Goal: Transaction & Acquisition: Register for event/course

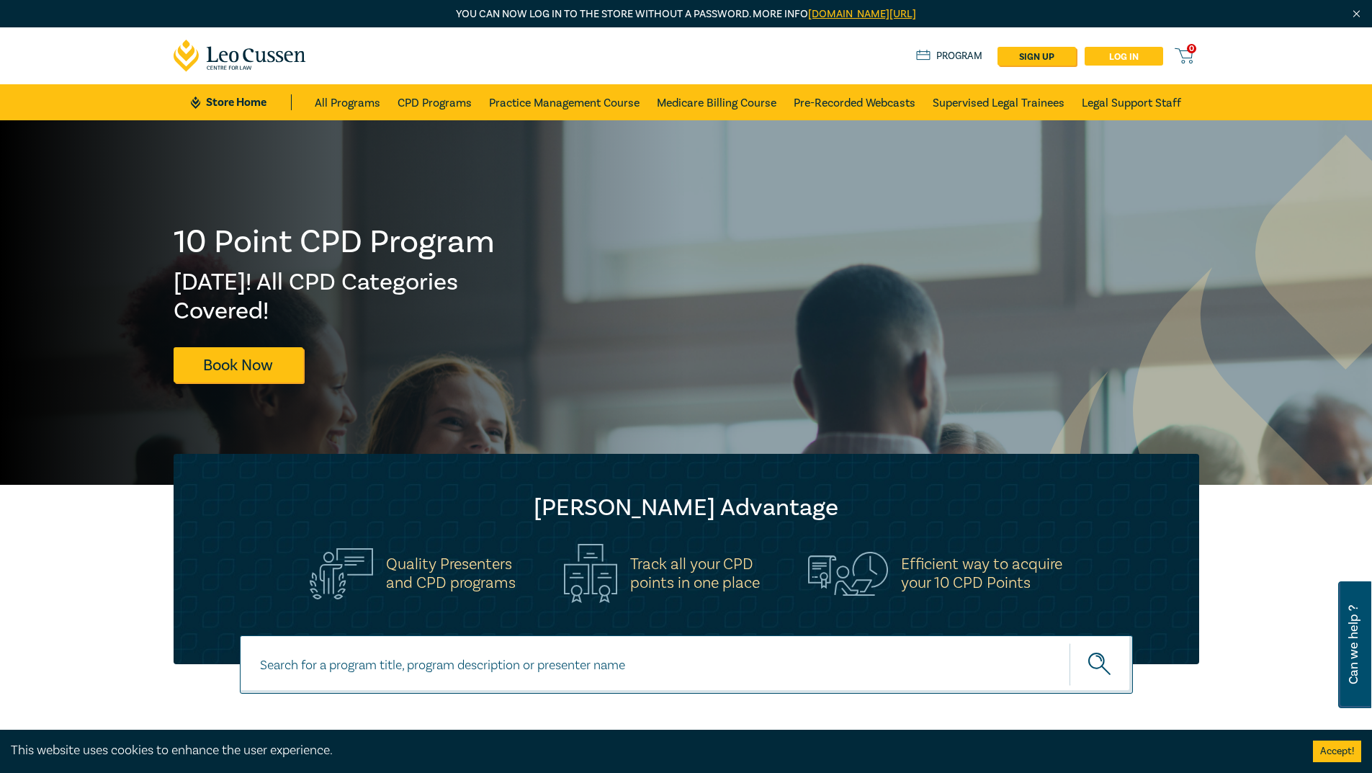
click at [1105, 56] on link "Log in" at bounding box center [1123, 56] width 78 height 19
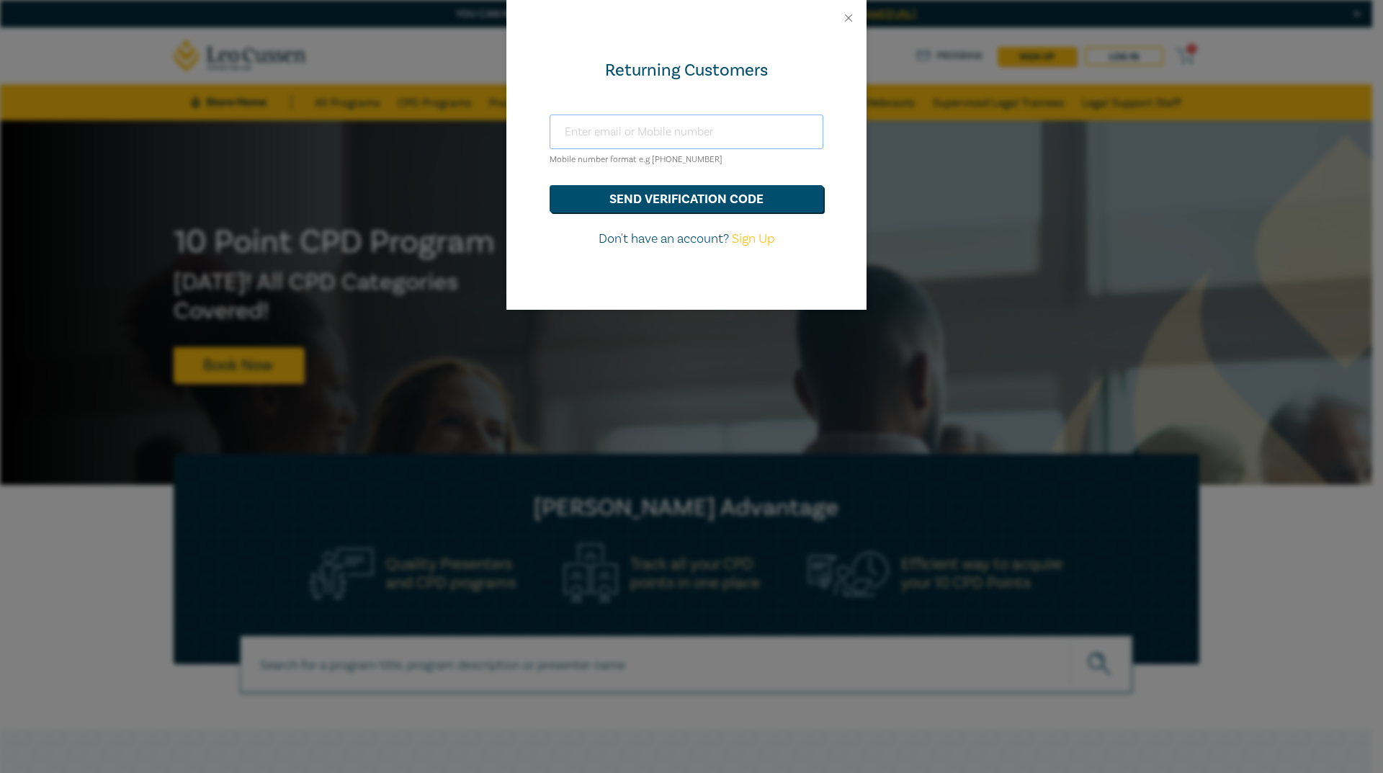
drag, startPoint x: 654, startPoint y: 132, endPoint x: 665, endPoint y: 111, distance: 23.5
click at [654, 132] on input "text" at bounding box center [686, 131] width 274 height 35
click at [682, 134] on input "text" at bounding box center [686, 131] width 274 height 35
click at [637, 122] on input "text" at bounding box center [686, 131] width 274 height 35
click at [850, 15] on button "Close" at bounding box center [848, 18] width 13 height 13
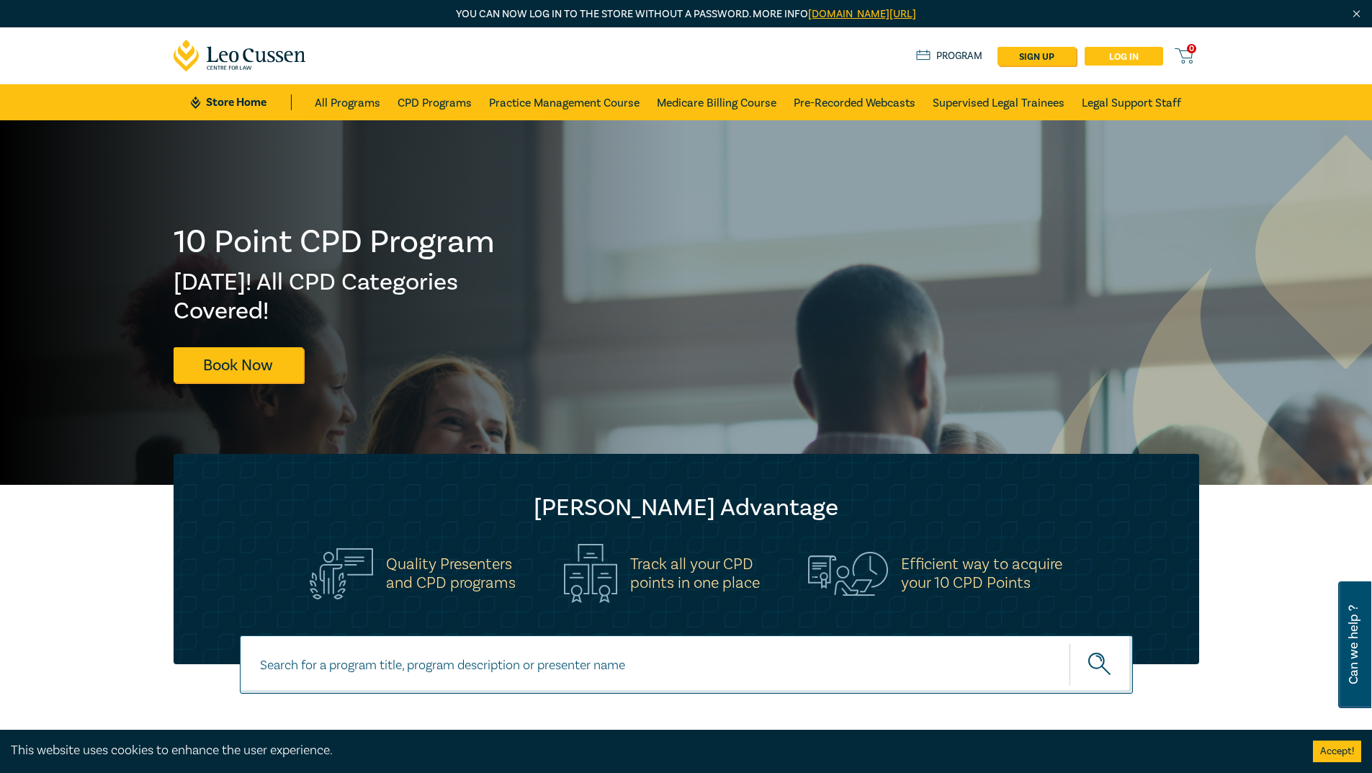
click at [1107, 54] on link "Log in" at bounding box center [1123, 56] width 78 height 19
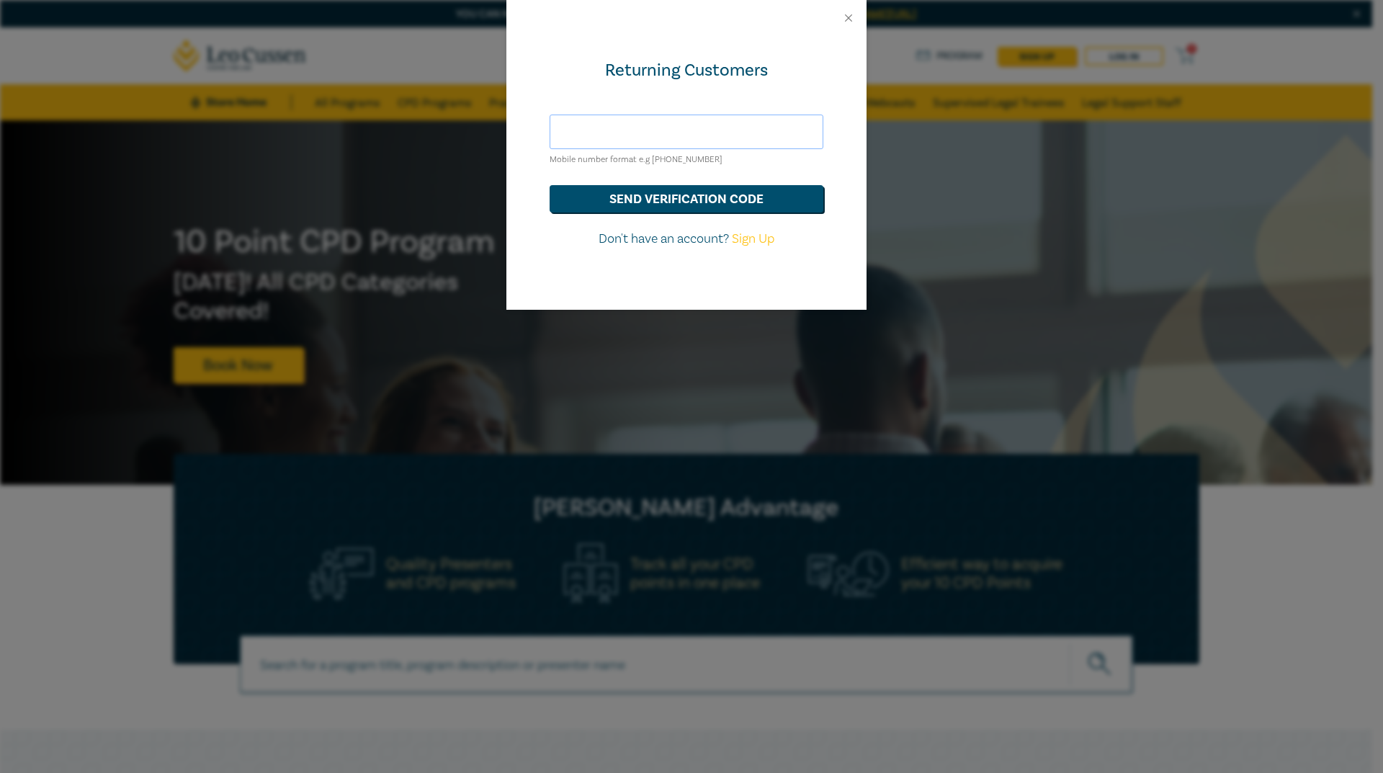
click at [706, 134] on input "text" at bounding box center [686, 131] width 274 height 35
type input "olivia@scanlancarroll.com.au"
click at [722, 201] on button "send verification code" at bounding box center [686, 198] width 274 height 27
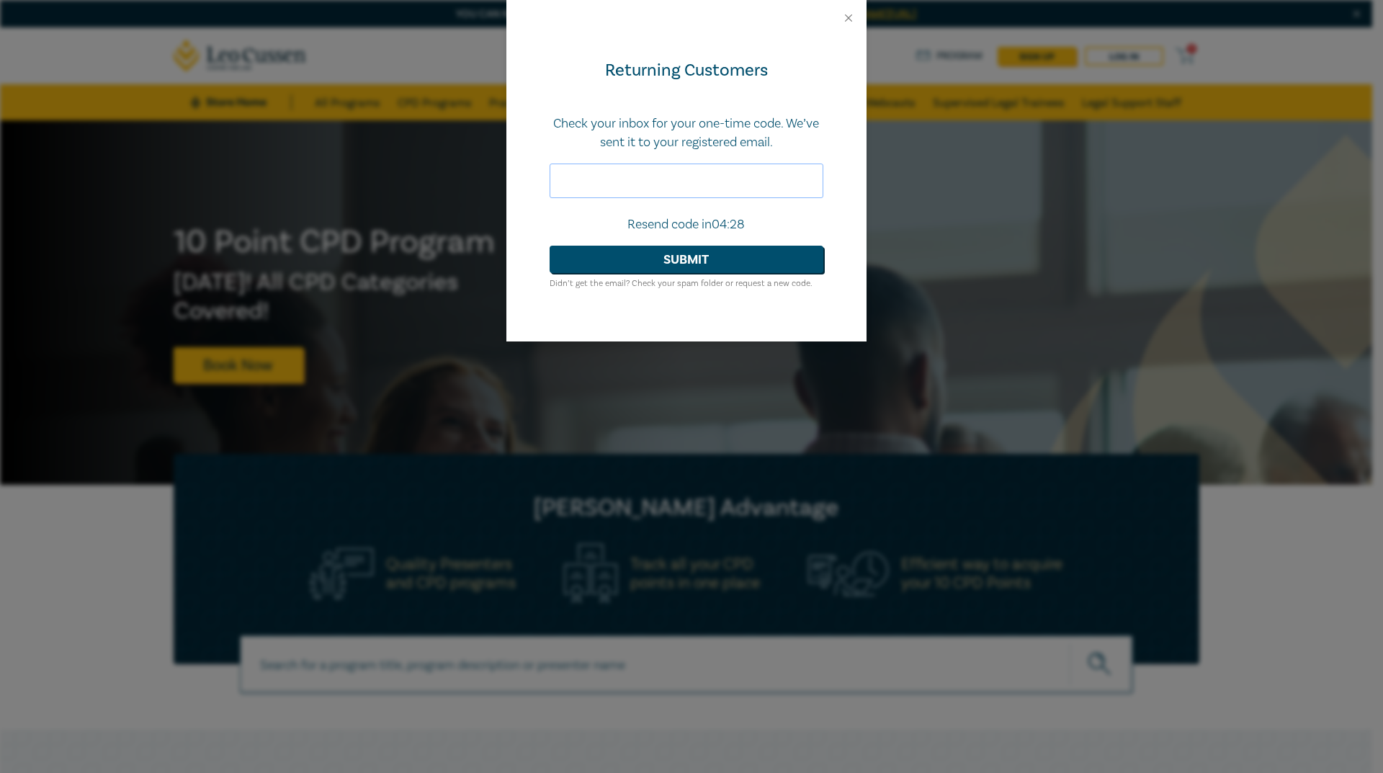
click at [601, 179] on input "text" at bounding box center [686, 180] width 274 height 35
type input "104578"
click at [663, 261] on button "Submit" at bounding box center [686, 259] width 274 height 27
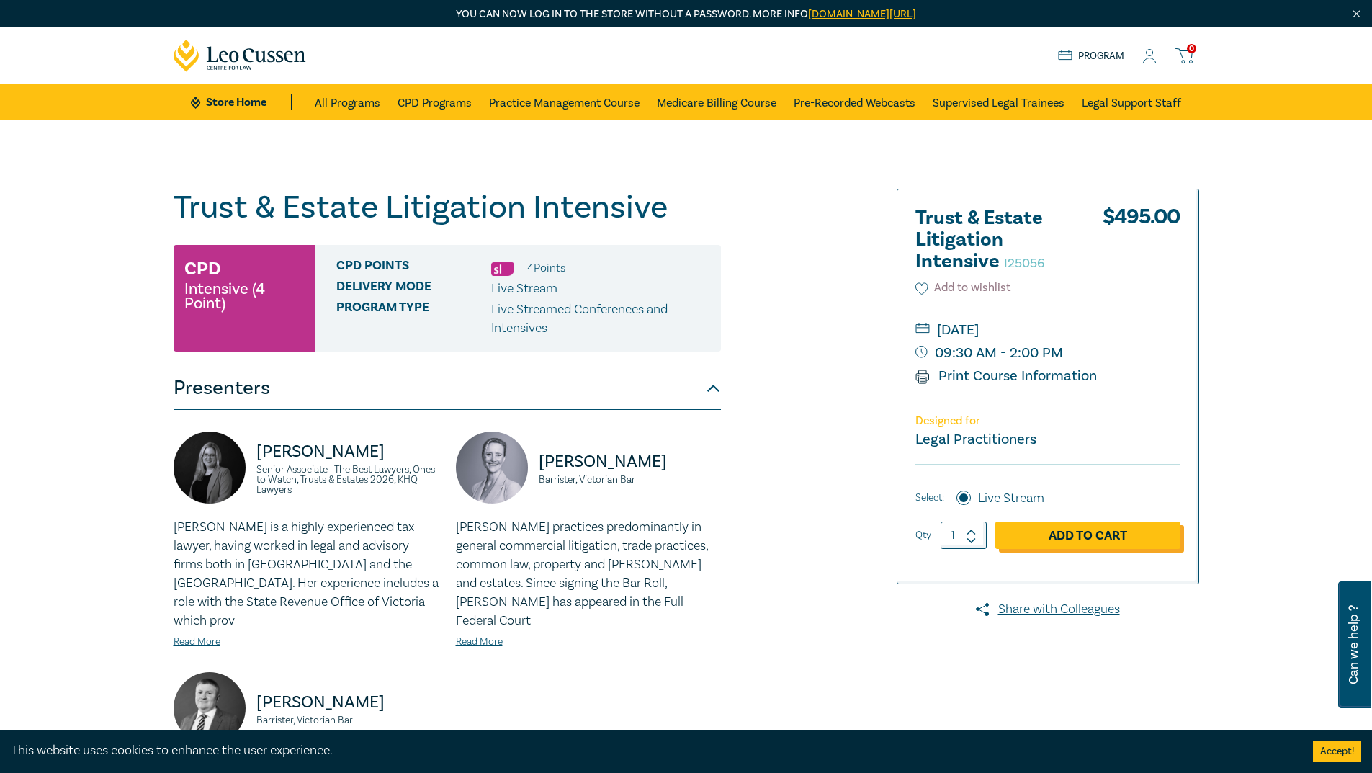
click at [1081, 534] on link "Add to Cart" at bounding box center [1087, 534] width 185 height 27
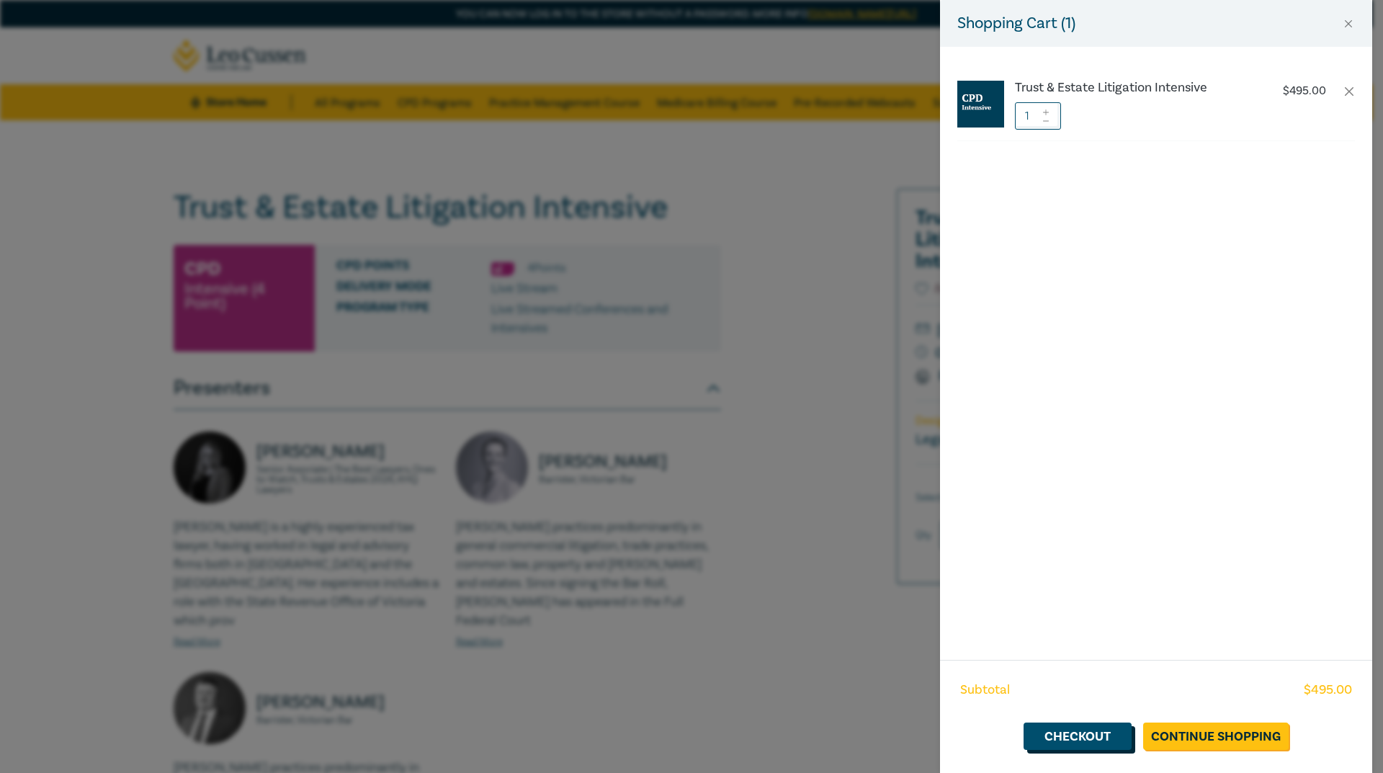
click at [1093, 737] on link "Checkout" at bounding box center [1077, 735] width 108 height 27
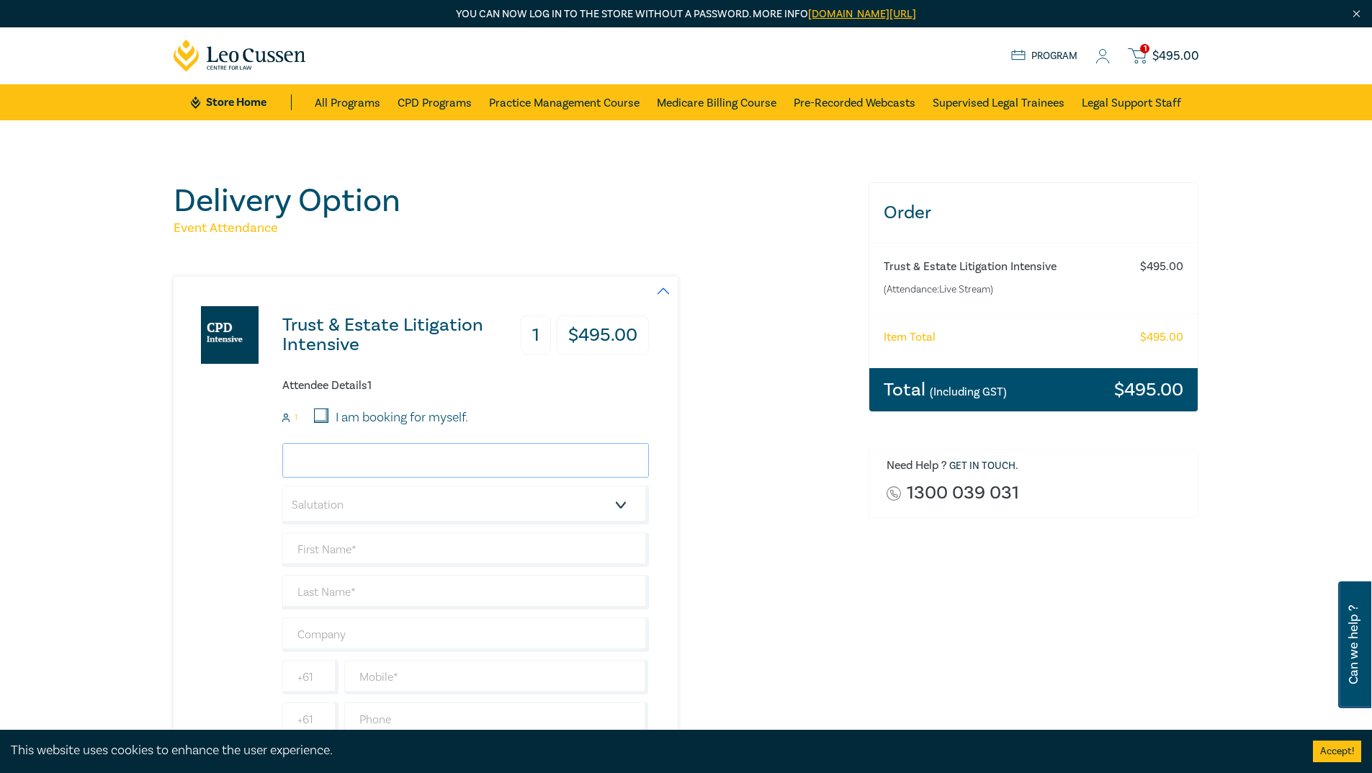
click at [408, 449] on input "email" at bounding box center [465, 460] width 367 height 35
type input "emma@scanlancarroll.com.au"
click at [411, 505] on select "Salutation Mr. Mrs. Ms. Miss Dr. Prof. Other" at bounding box center [465, 504] width 367 height 39
select select "Mrs."
click at [282, 485] on select "Salutation Mr. Mrs. Ms. Miss Dr. Prof. Other" at bounding box center [465, 504] width 367 height 39
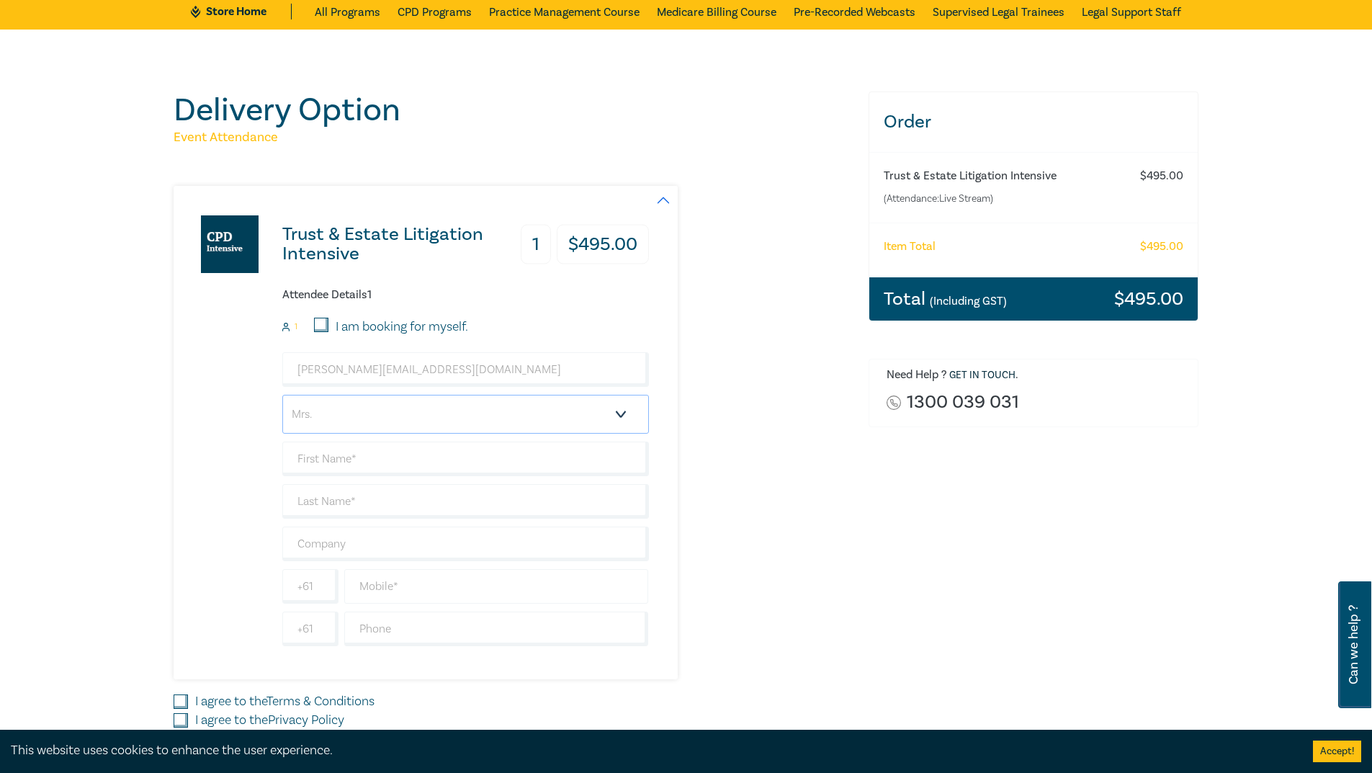
scroll to position [144, 0]
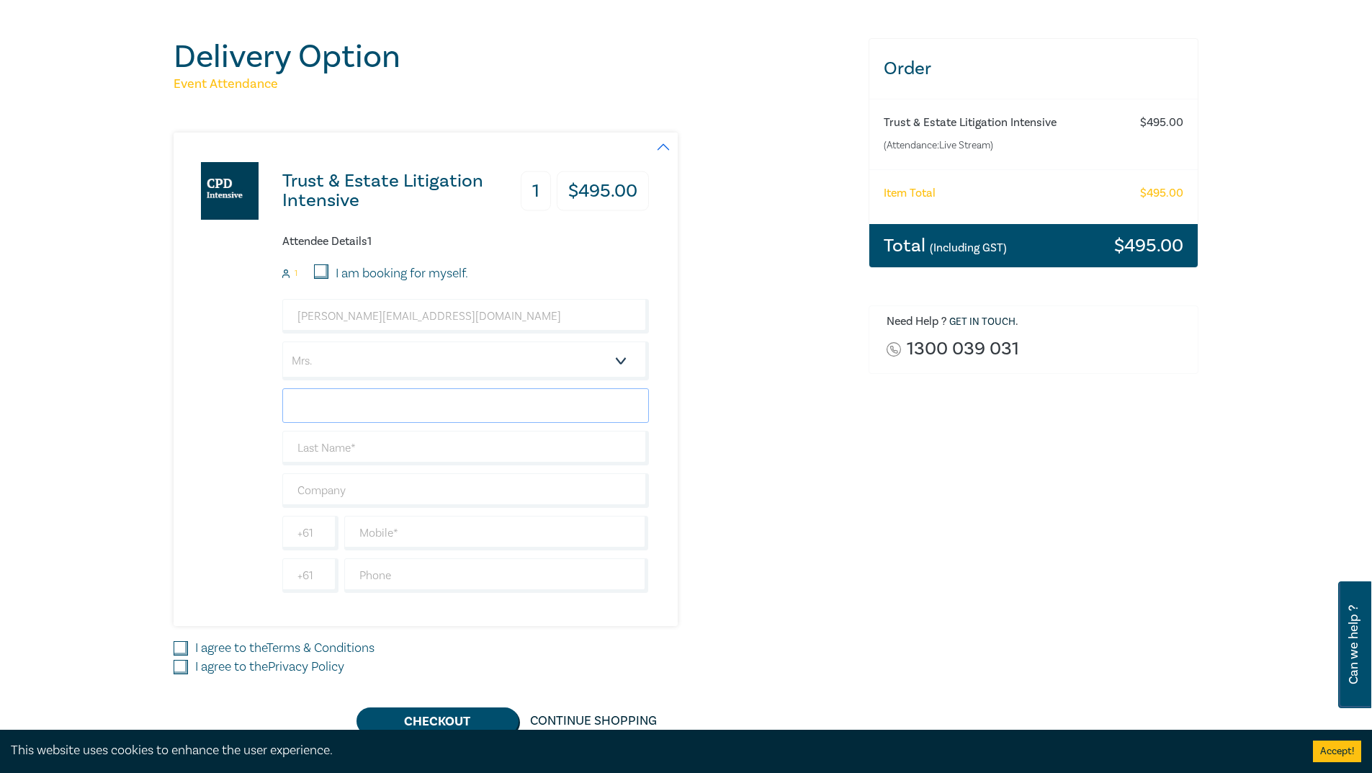
click at [375, 400] on input "text" at bounding box center [465, 405] width 367 height 35
type input "Emma"
type input "Munday"
drag, startPoint x: 641, startPoint y: 504, endPoint x: 606, endPoint y: 504, distance: 35.3
click at [641, 504] on input "text" at bounding box center [465, 490] width 367 height 35
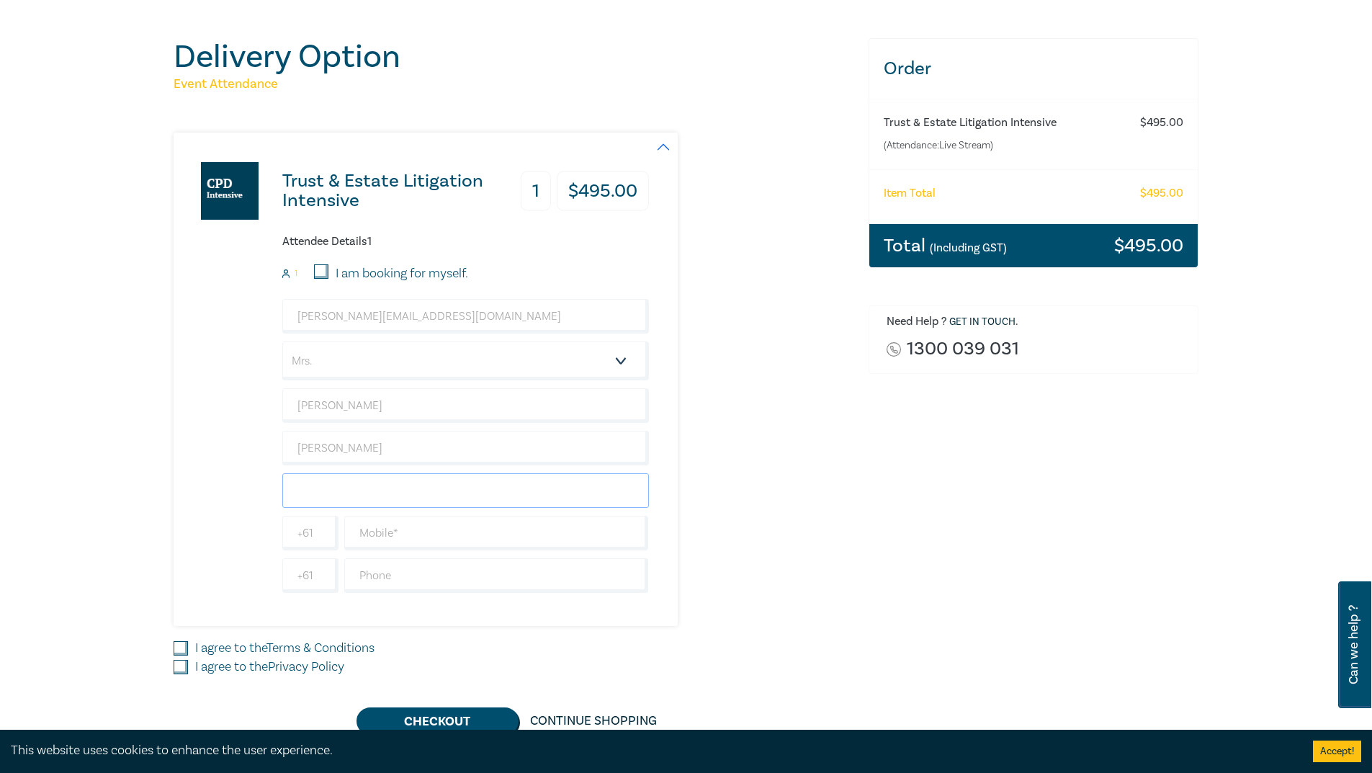
click at [418, 479] on input "text" at bounding box center [465, 490] width 367 height 35
type input "Scanlan Carroll"
type input "98530311"
type input "Australia"
drag, startPoint x: 315, startPoint y: 531, endPoint x: 249, endPoint y: 534, distance: 66.3
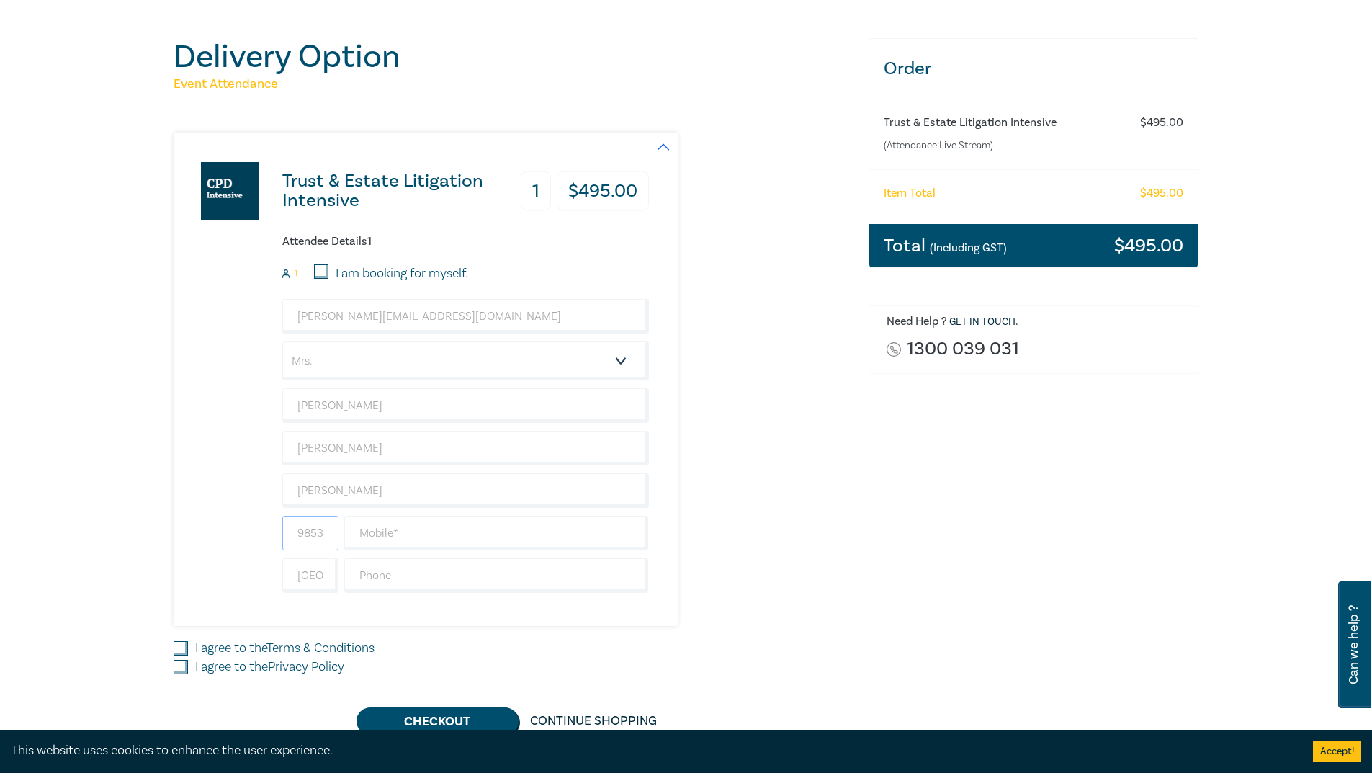
click at [249, 534] on div "Trust & Estate Litigation Intensive 1 $ 495.00 Attendee Details 1 1 I am bookin…" at bounding box center [411, 378] width 475 height 493
type input "0311"
type input "0401 480 826"
click at [514, 583] on input "text" at bounding box center [496, 575] width 305 height 35
type input "98530311"
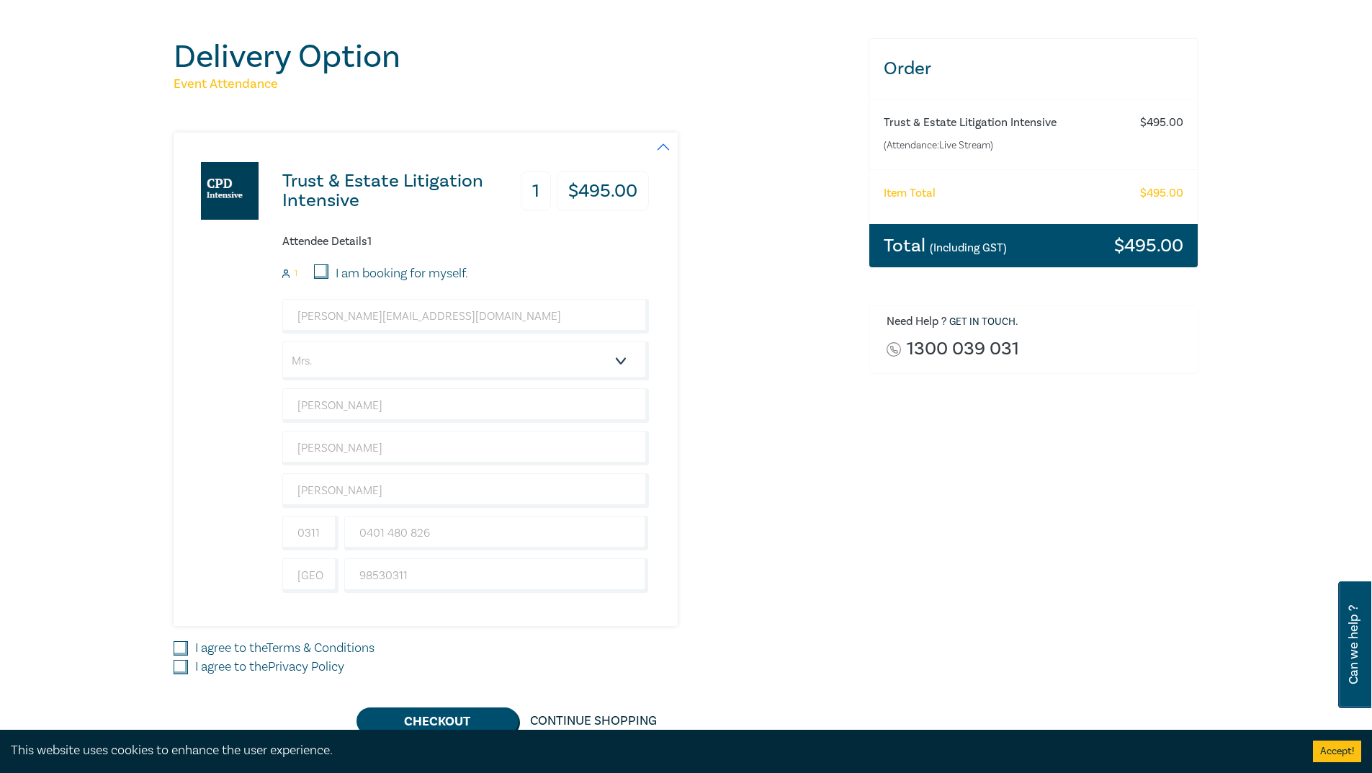
click at [197, 647] on label "I agree to the Terms & Conditions" at bounding box center [284, 648] width 179 height 19
click at [188, 647] on input "I agree to the Terms & Conditions" at bounding box center [181, 648] width 14 height 14
checkbox input "true"
drag, startPoint x: 186, startPoint y: 668, endPoint x: 296, endPoint y: 721, distance: 121.4
click at [186, 669] on input "I agree to the Privacy Policy" at bounding box center [181, 667] width 14 height 14
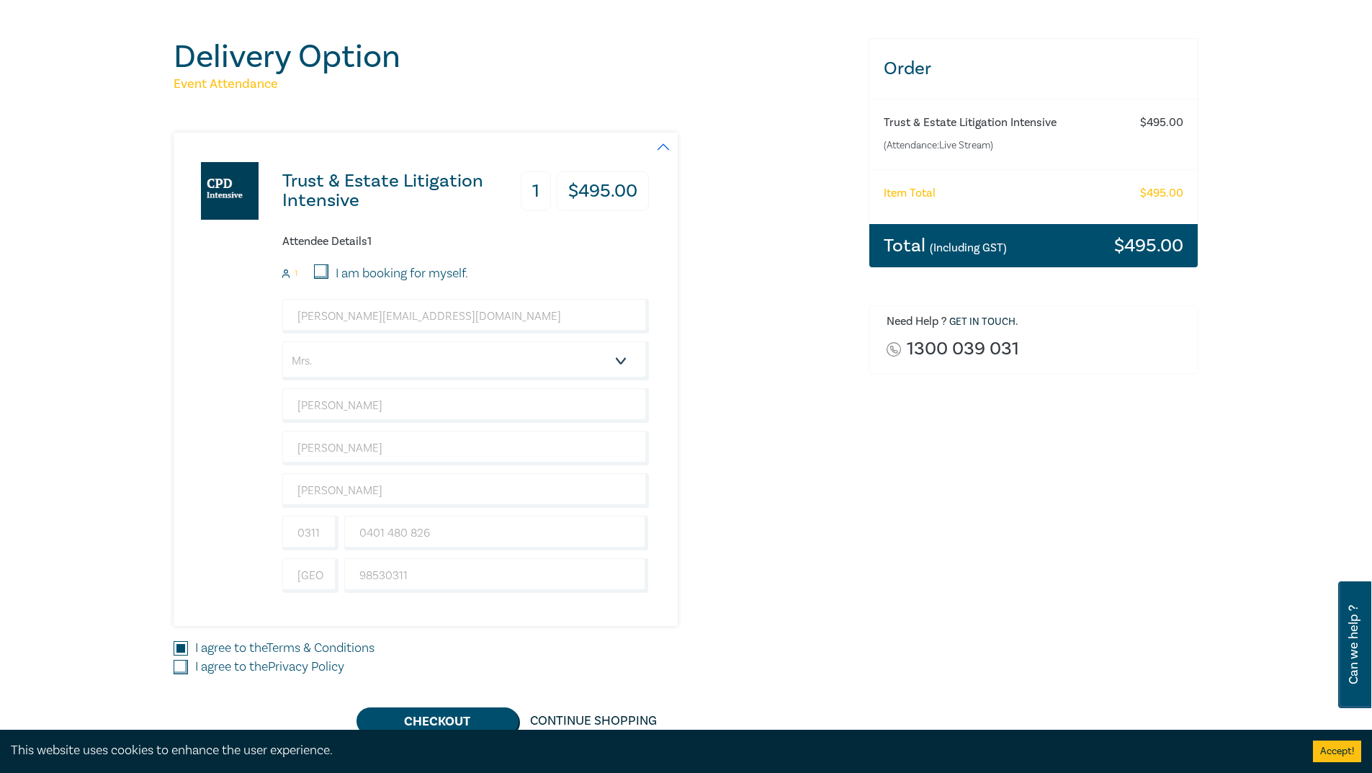
checkbox input "true"
click at [465, 724] on button "Checkout" at bounding box center [437, 720] width 162 height 27
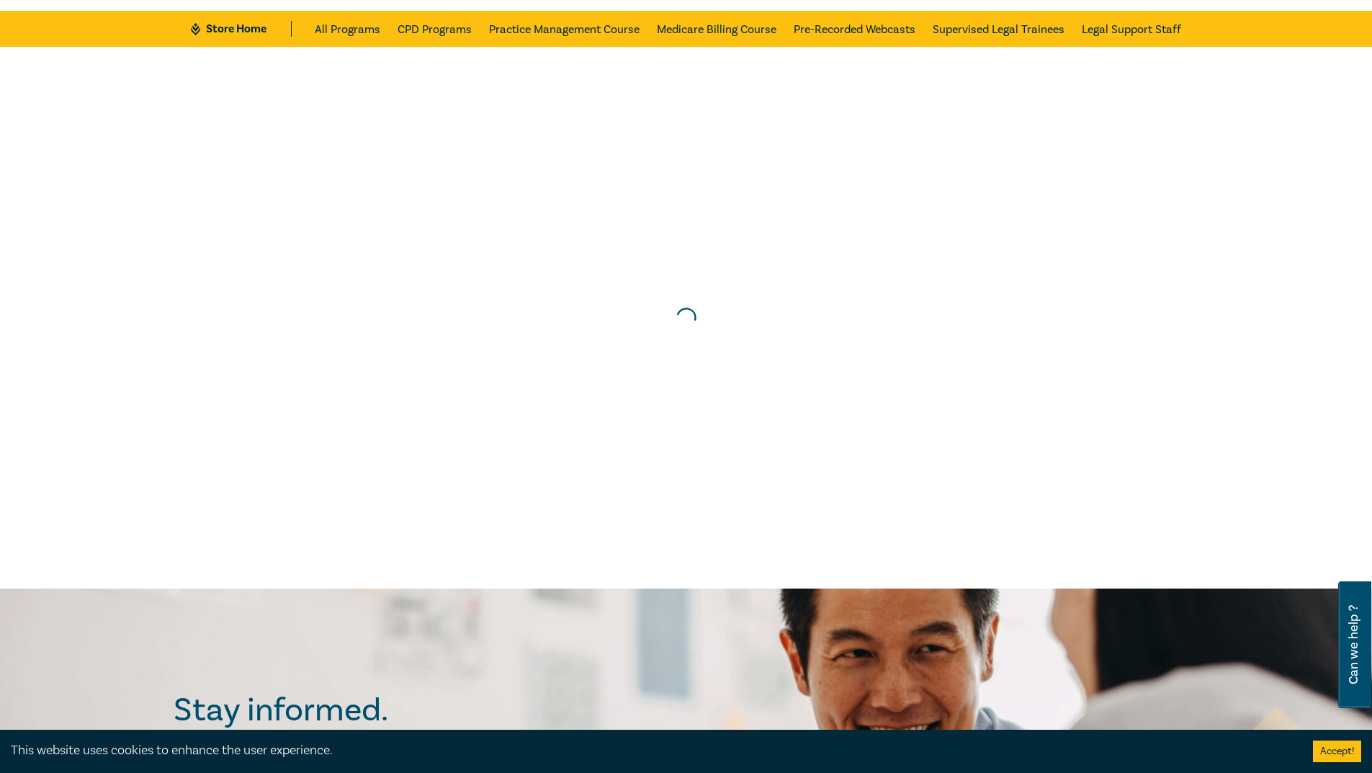
scroll to position [0, 0]
